Goal: Navigation & Orientation: Find specific page/section

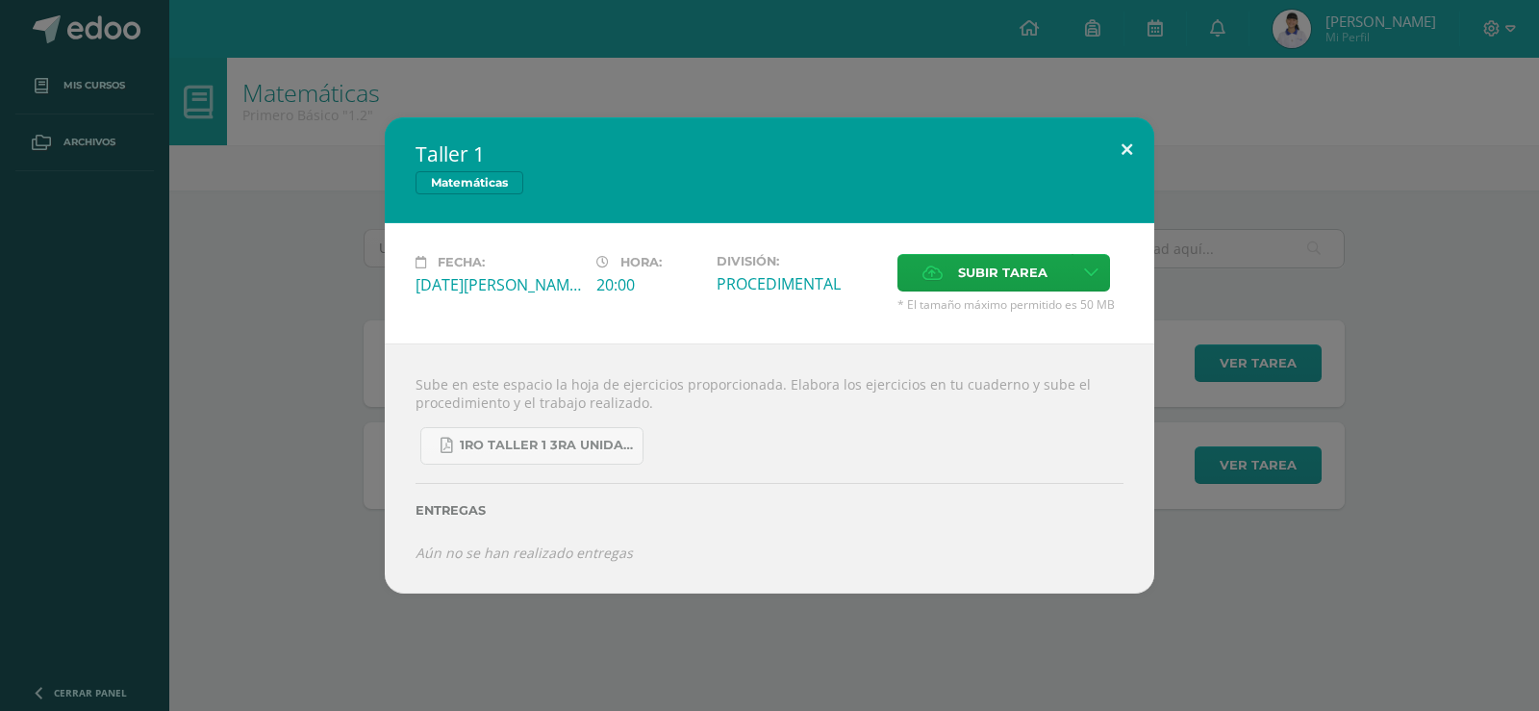
click at [1127, 144] on button at bounding box center [1126, 149] width 55 height 65
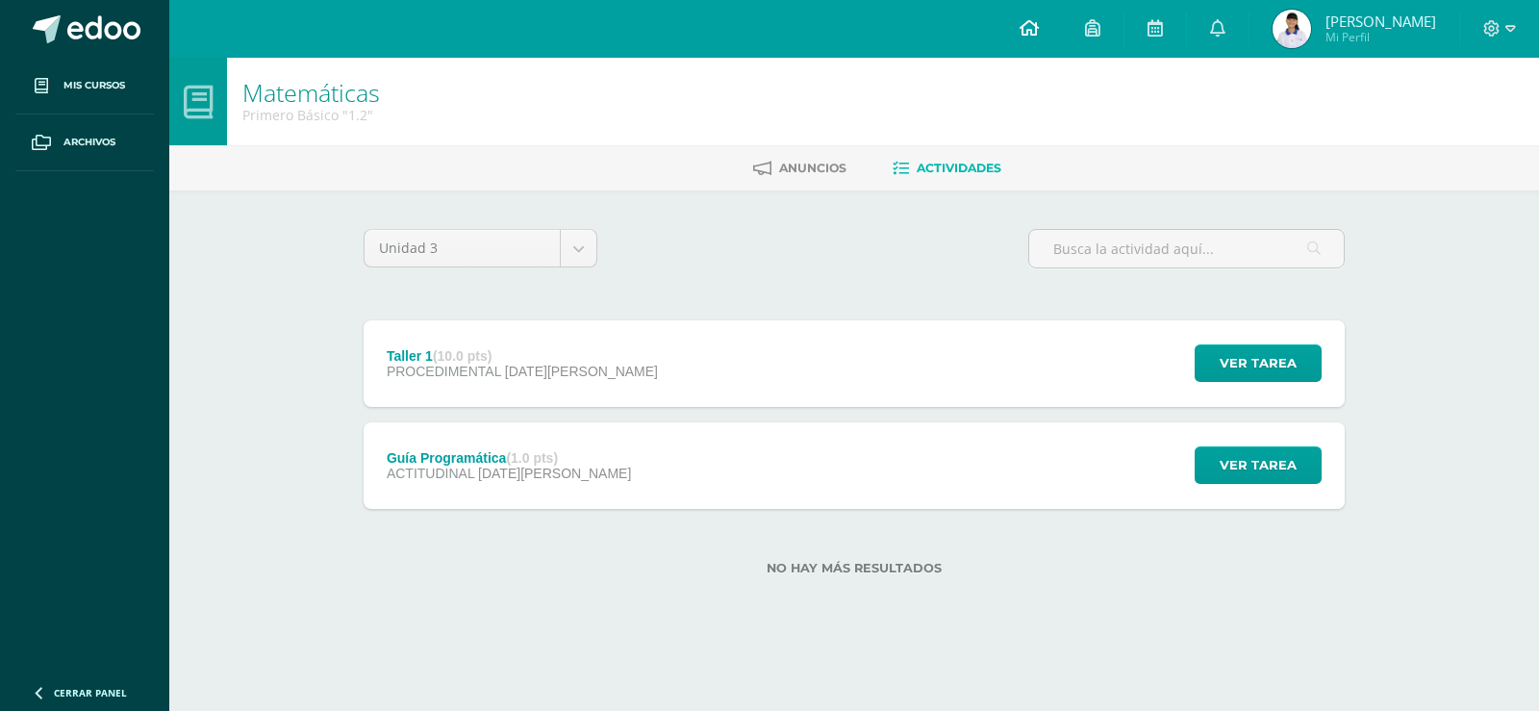
click at [1019, 23] on icon at bounding box center [1028, 27] width 19 height 17
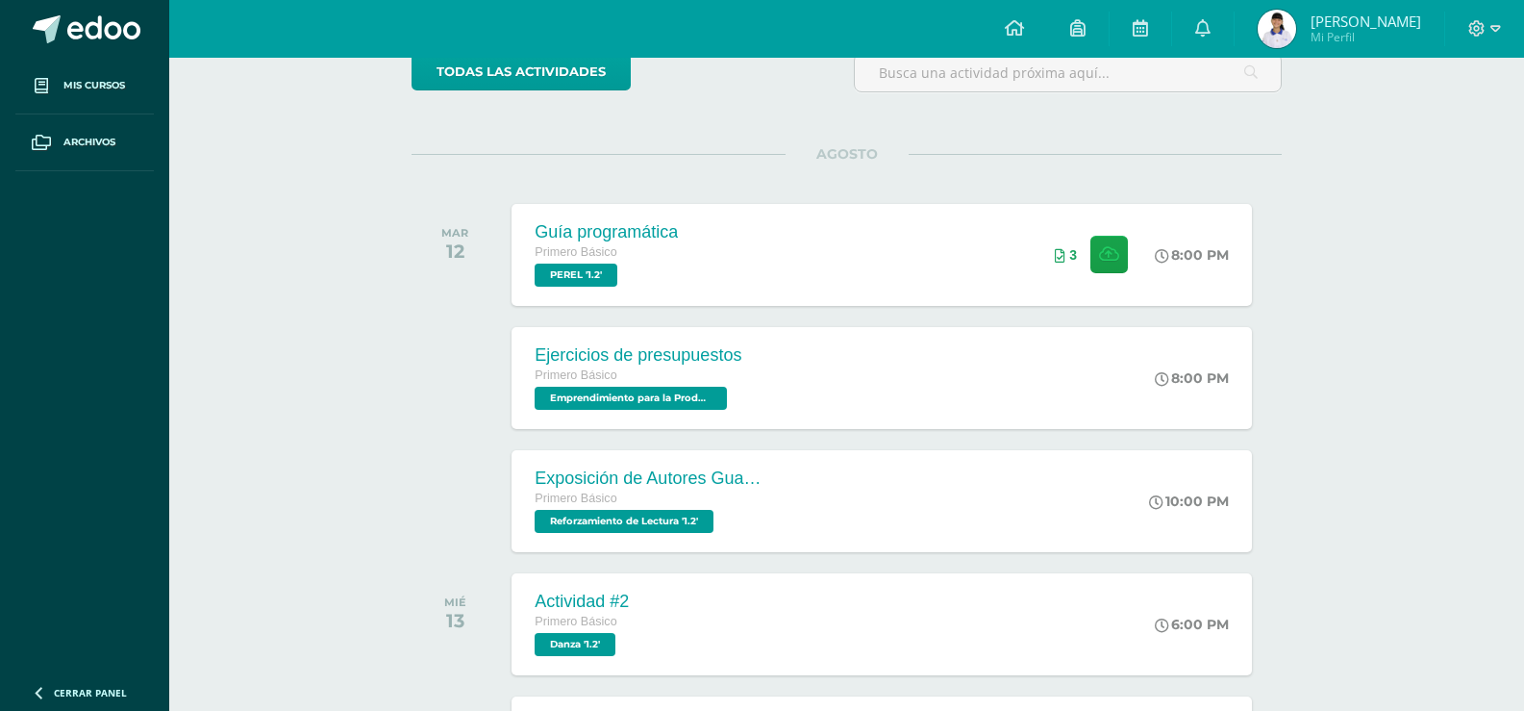
scroll to position [192, 0]
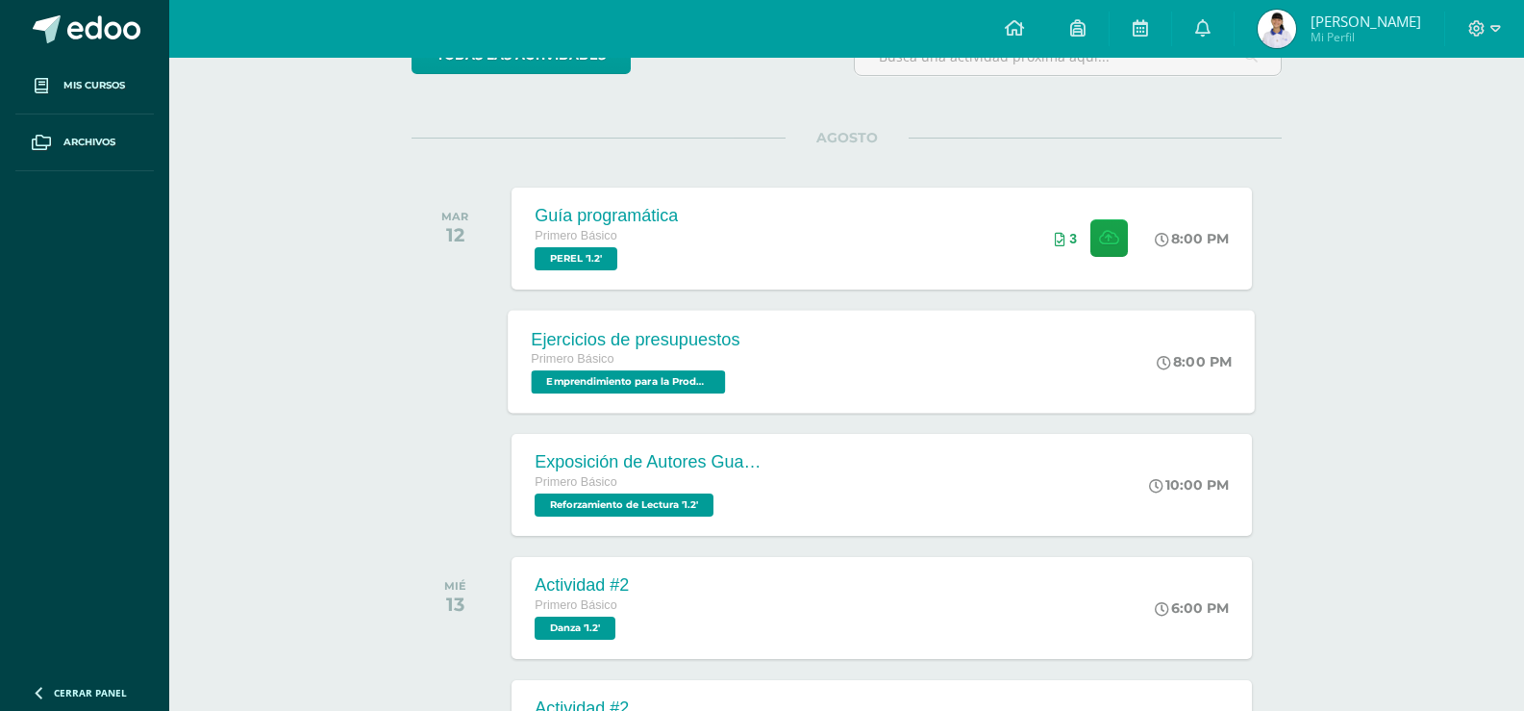
click at [590, 379] on span "Emprendimiento para la Productividad '1.2'" at bounding box center [629, 381] width 194 height 23
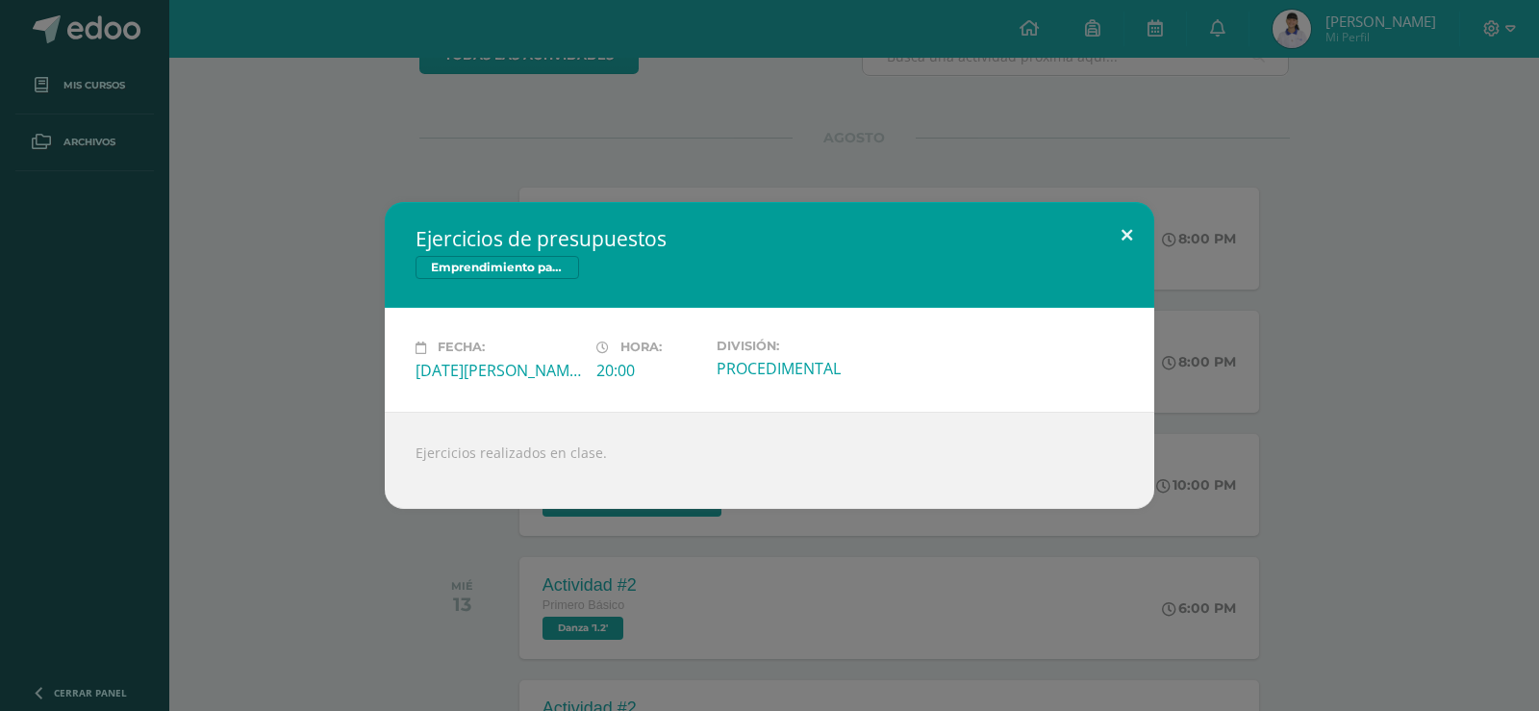
click at [1131, 228] on button at bounding box center [1126, 234] width 55 height 65
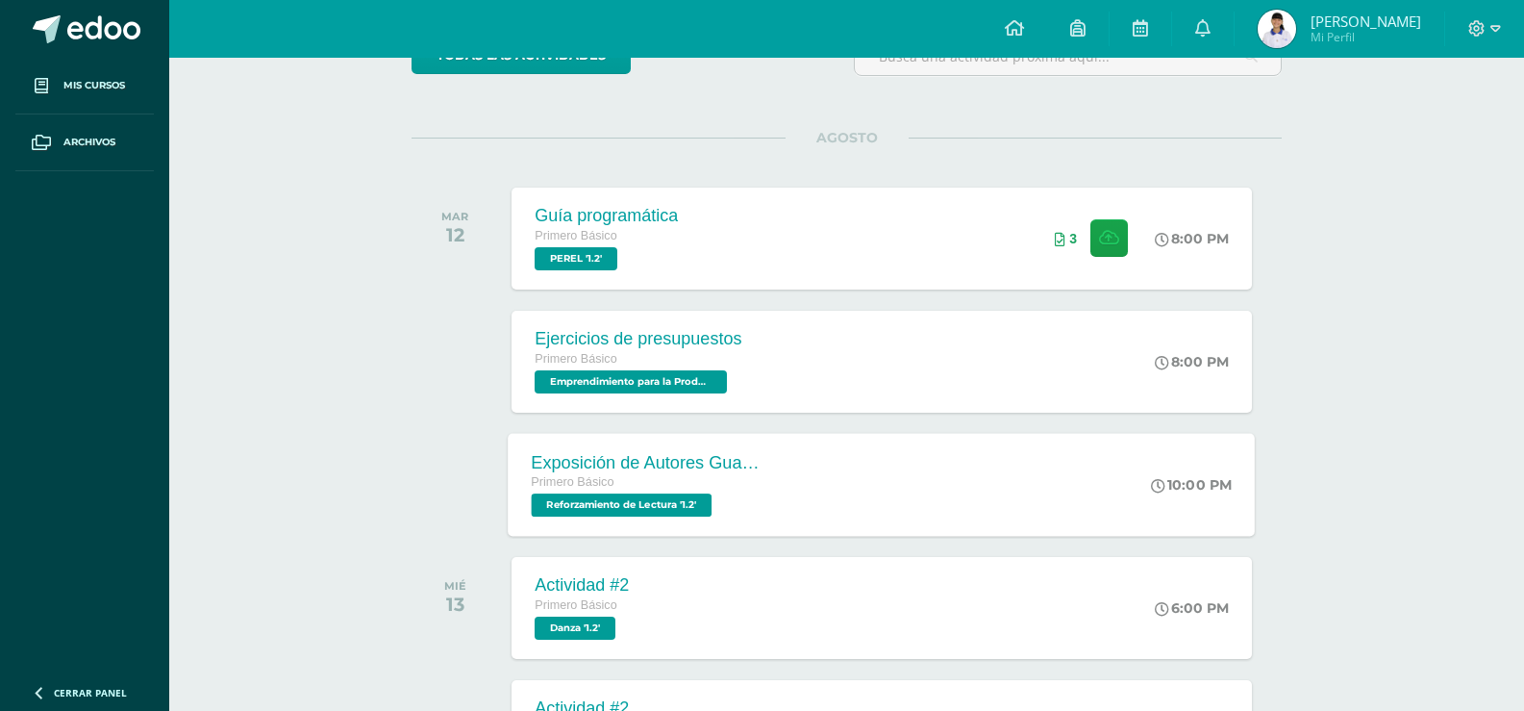
click at [611, 504] on span "Reforzamiento de Lectura '1.2'" at bounding box center [622, 504] width 181 height 23
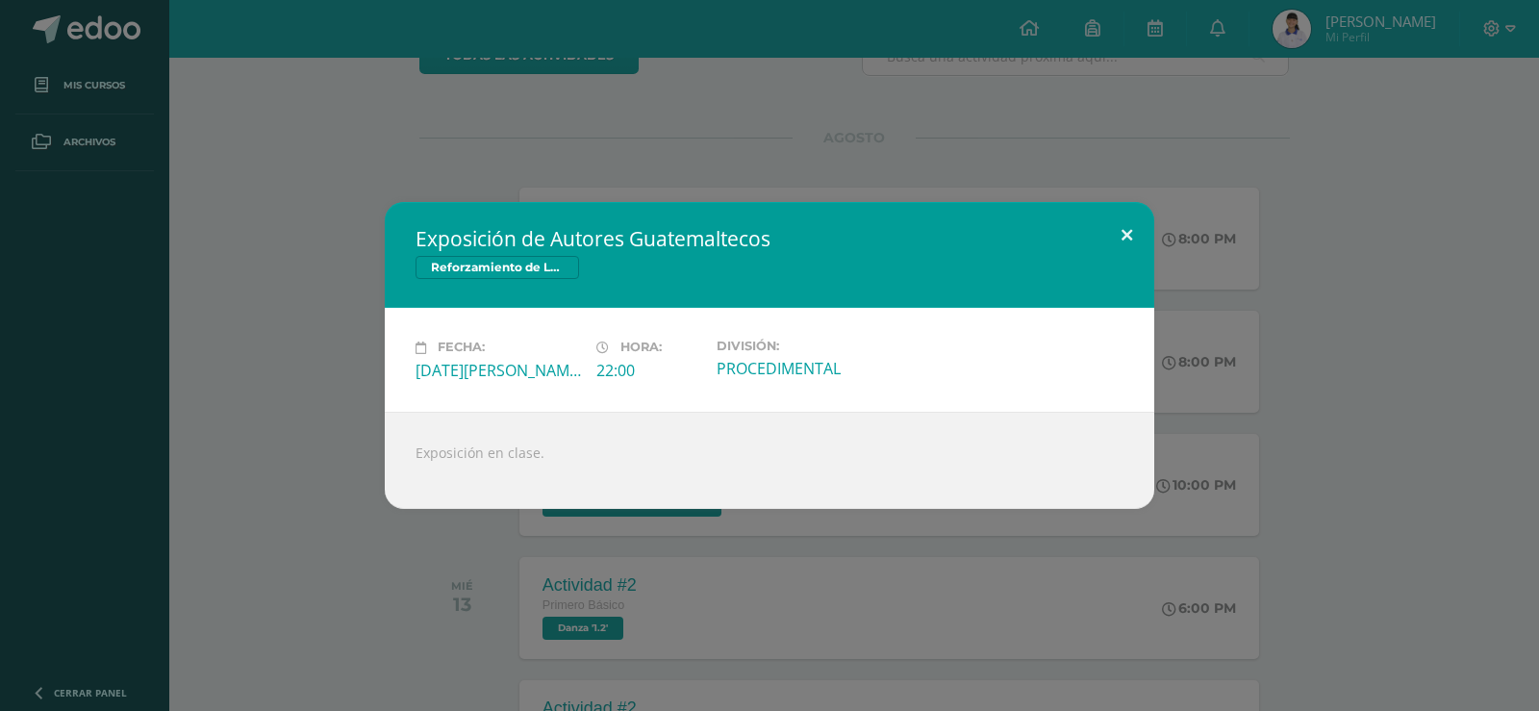
click at [1123, 230] on button at bounding box center [1126, 234] width 55 height 65
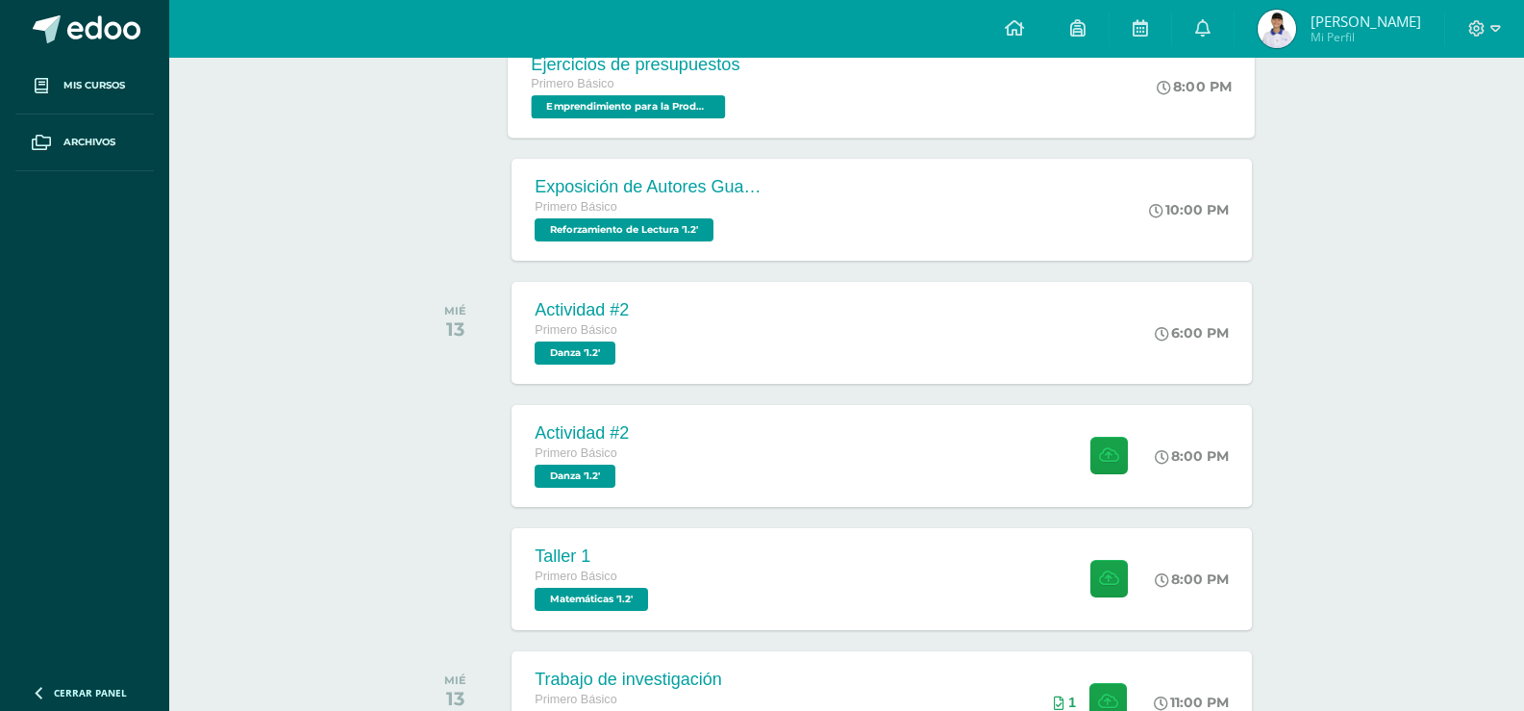
scroll to position [481, 0]
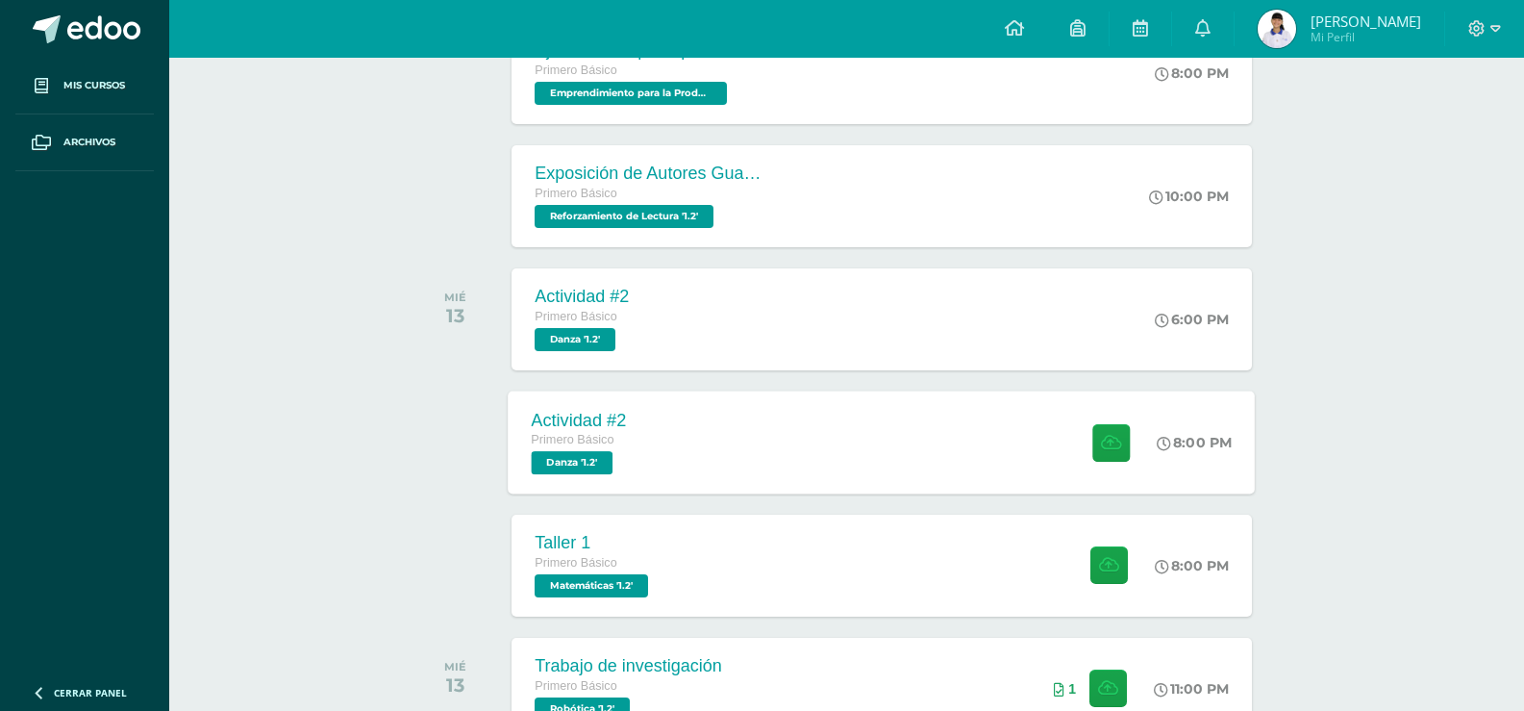
click at [575, 455] on span "Danza '1.2'" at bounding box center [573, 462] width 82 height 23
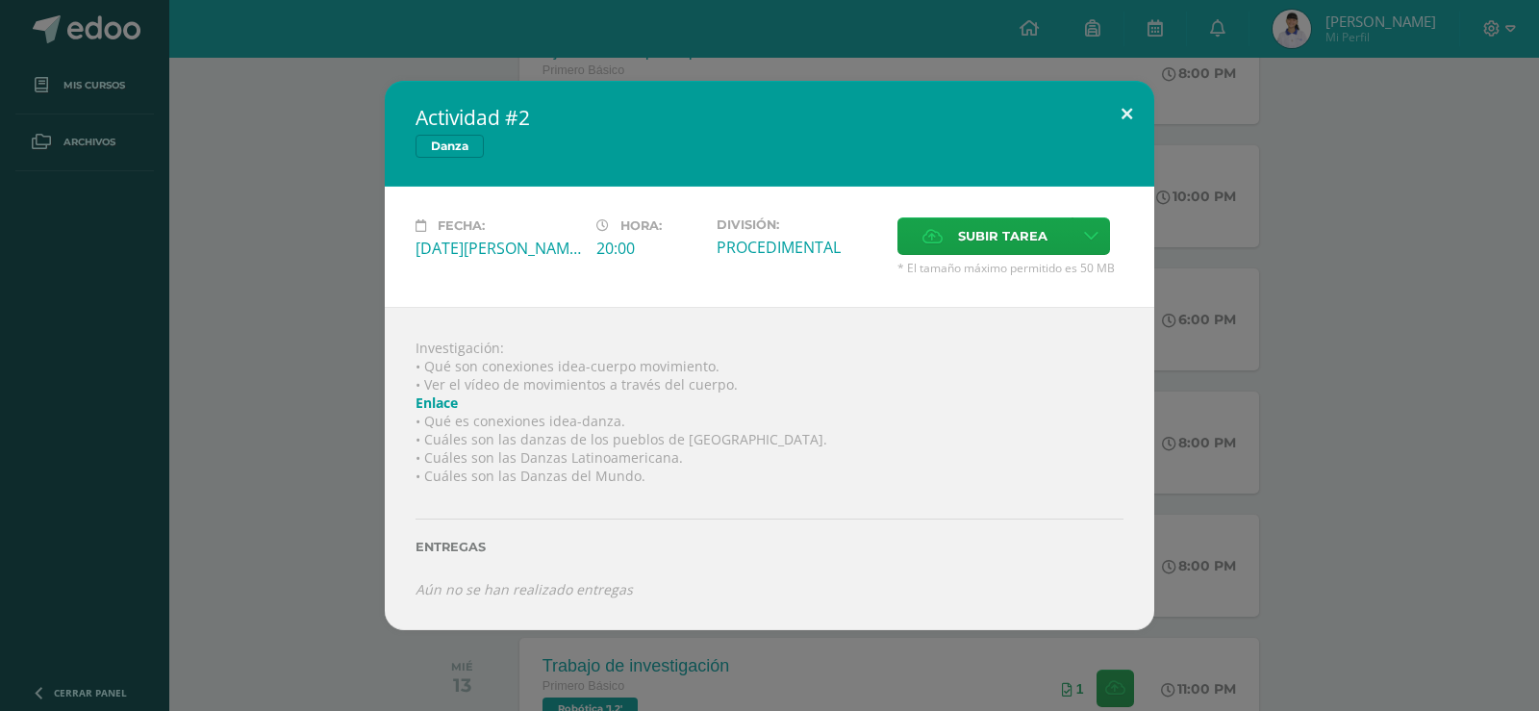
click at [1126, 115] on button at bounding box center [1126, 113] width 55 height 65
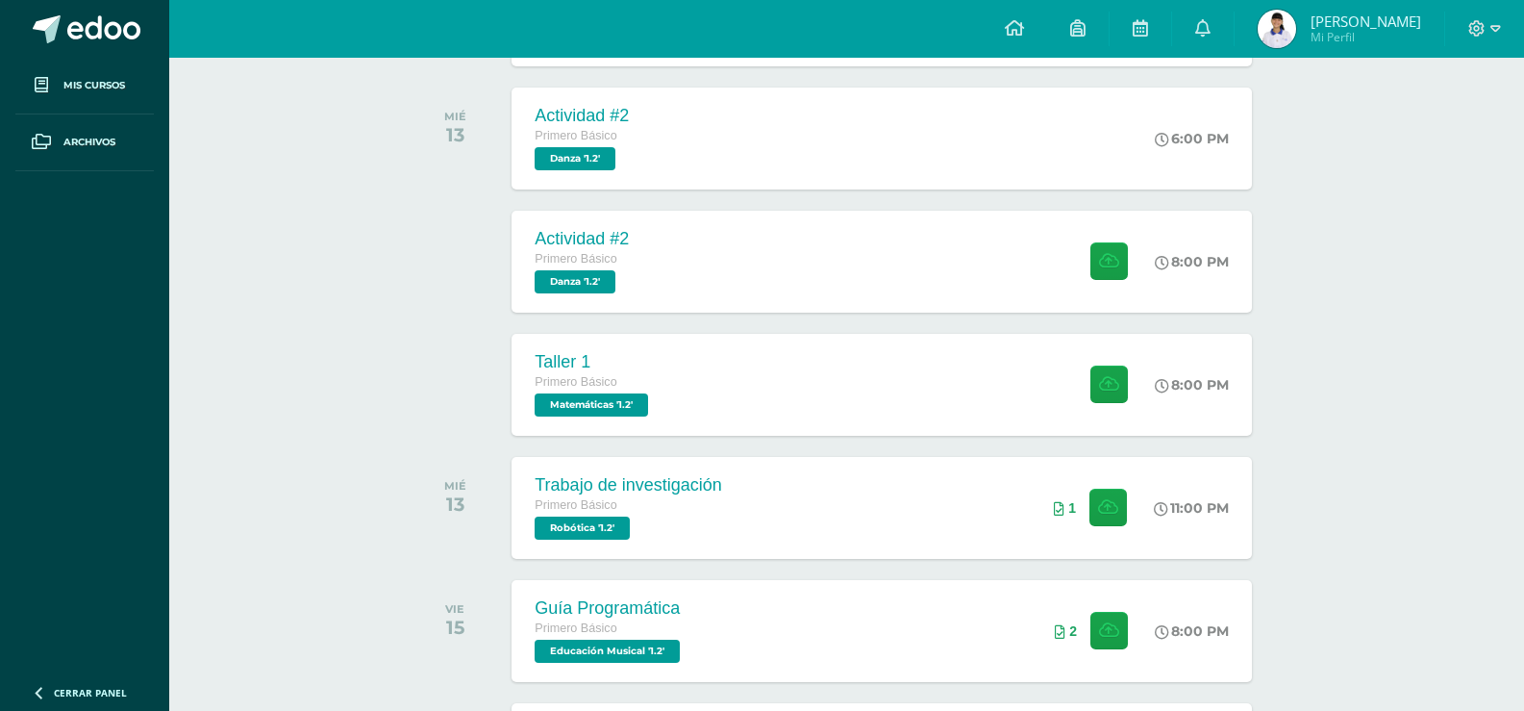
scroll to position [673, 0]
